Goal: Task Accomplishment & Management: Use online tool/utility

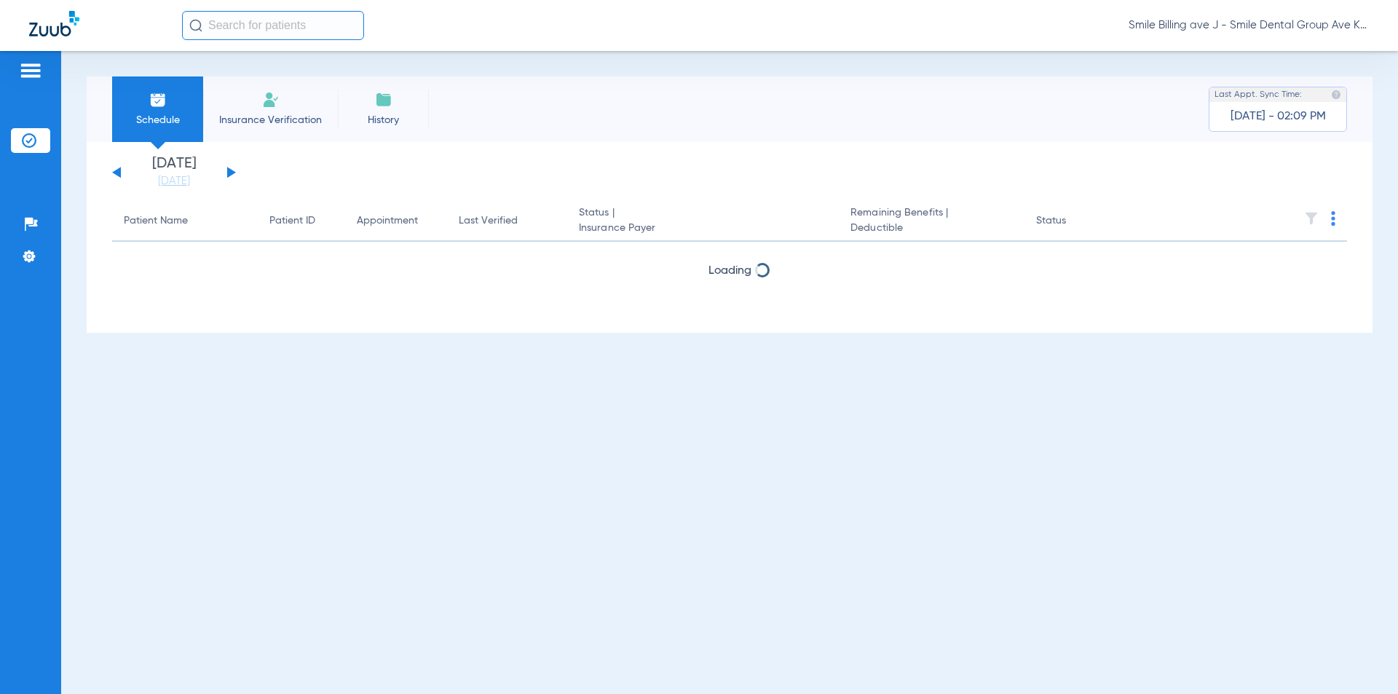
click at [300, 121] on span "Insurance Verification" at bounding box center [270, 120] width 113 height 15
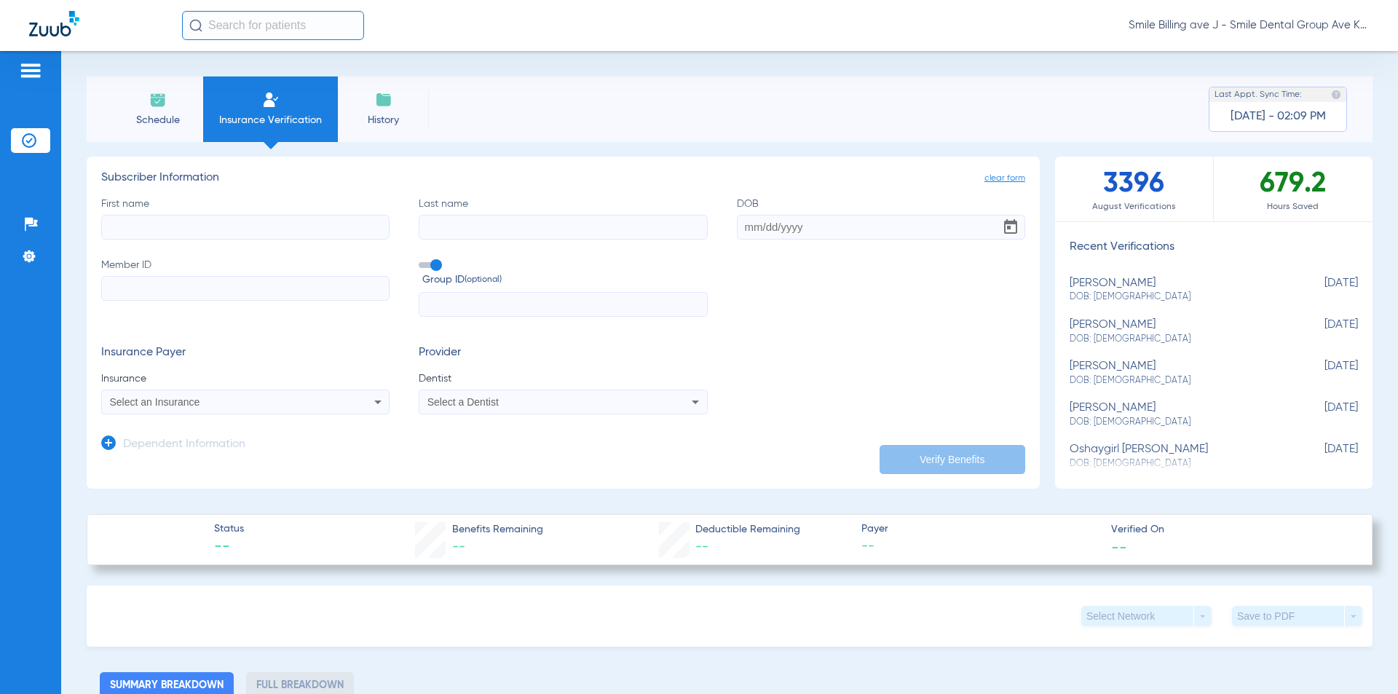
click at [333, 15] on input "text" at bounding box center [273, 25] width 182 height 29
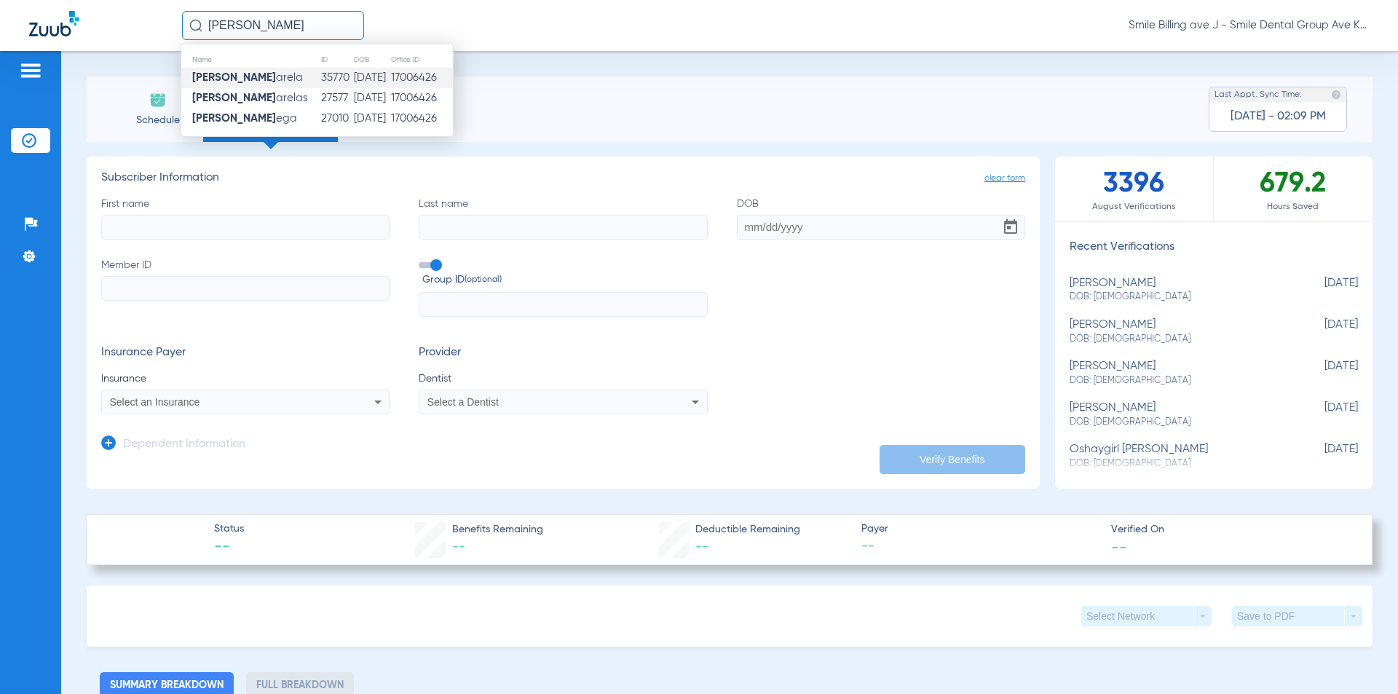
type input "[PERSON_NAME]"
click at [257, 77] on span "[PERSON_NAME]" at bounding box center [247, 77] width 111 height 11
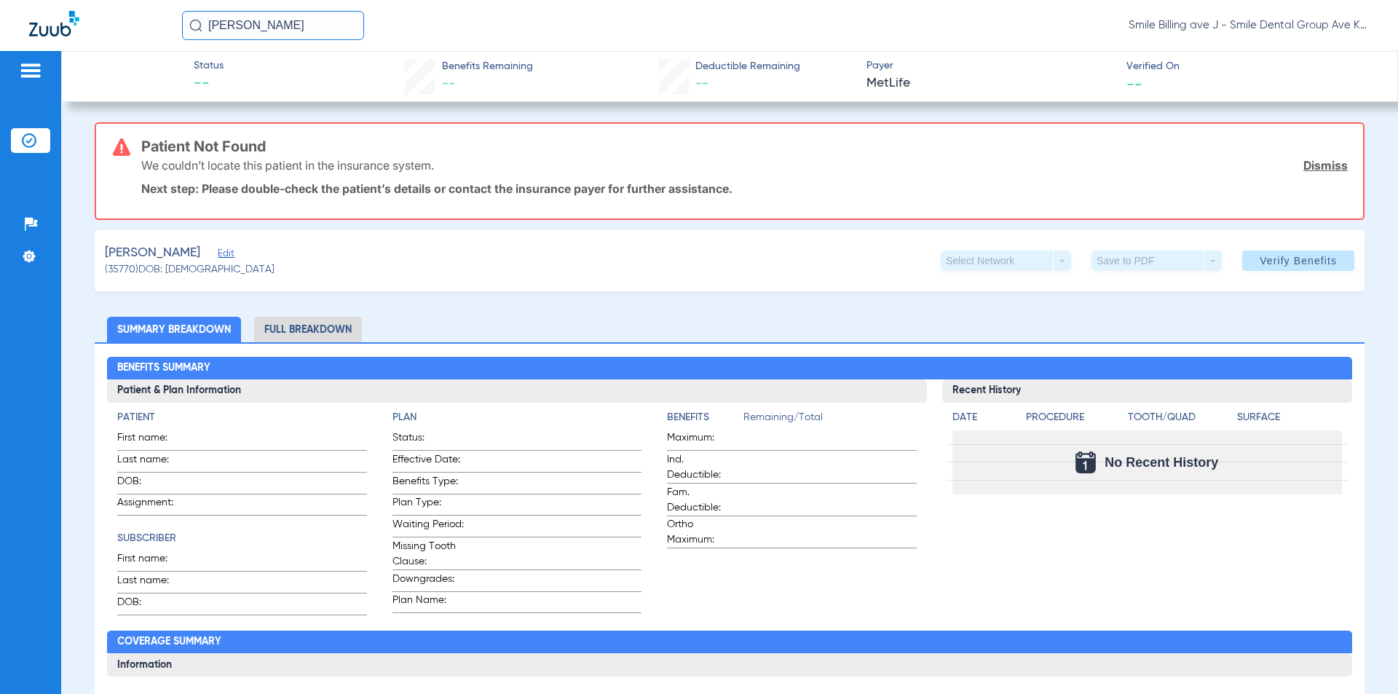
click at [1267, 278] on div "[PERSON_NAME] (35770) DOB: [DEMOGRAPHIC_DATA] Select Network arrow_drop_down Sa…" at bounding box center [730, 260] width 1270 height 61
click at [1274, 260] on span "Verify Benefits" at bounding box center [1298, 261] width 77 height 12
click at [324, 28] on input "[PERSON_NAME]" at bounding box center [273, 25] width 182 height 29
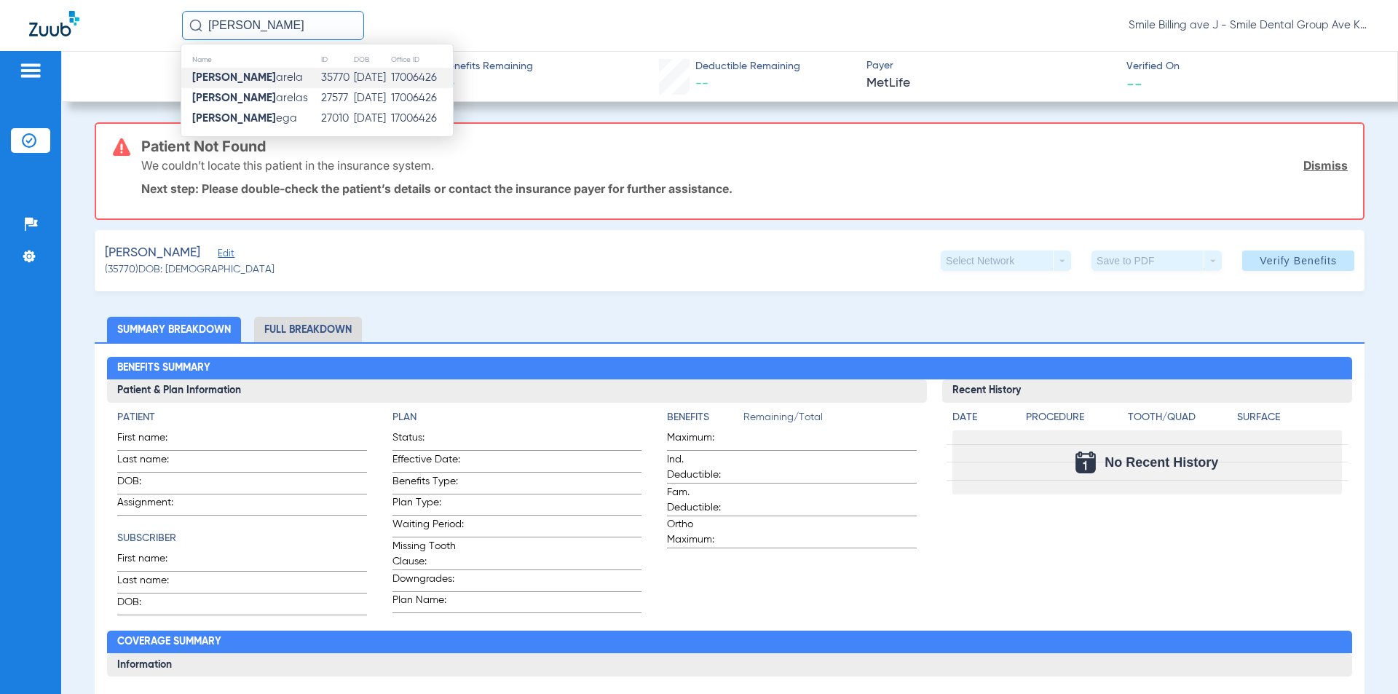
click at [320, 76] on td "35770" at bounding box center [336, 78] width 33 height 20
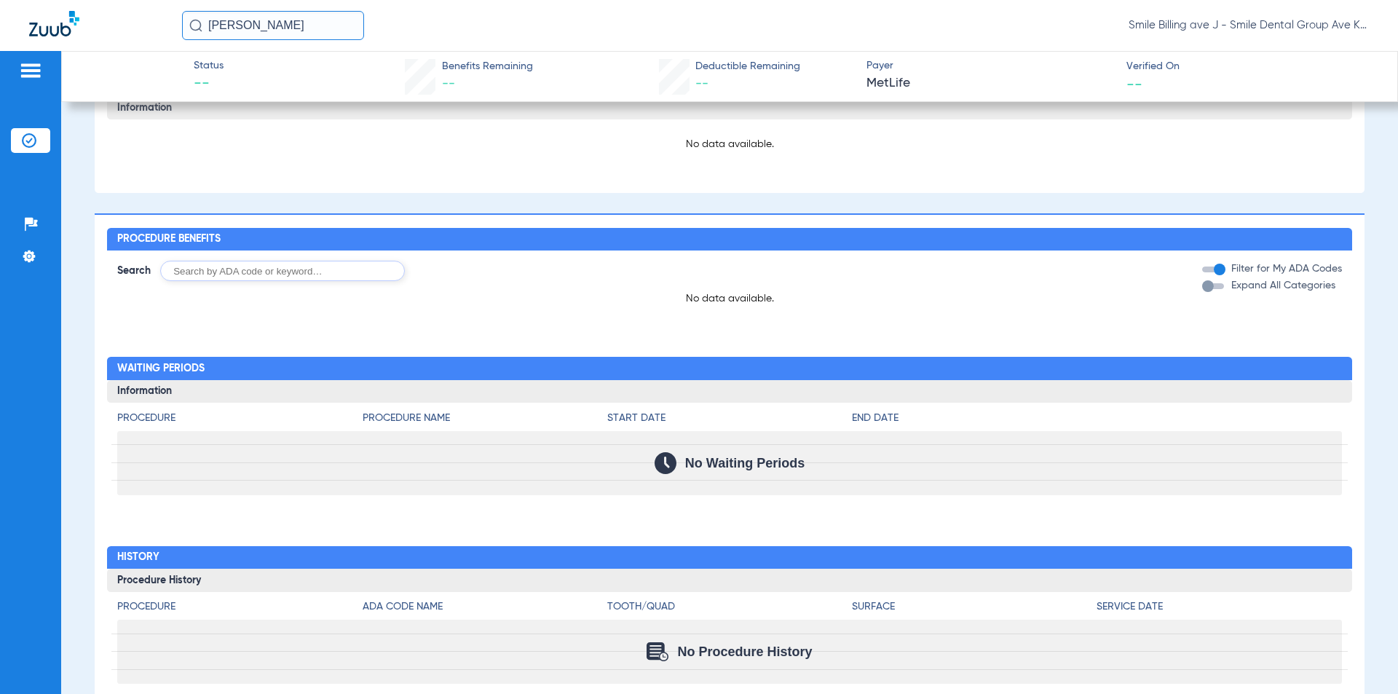
scroll to position [582, 0]
